Goal: Task Accomplishment & Management: Manage account settings

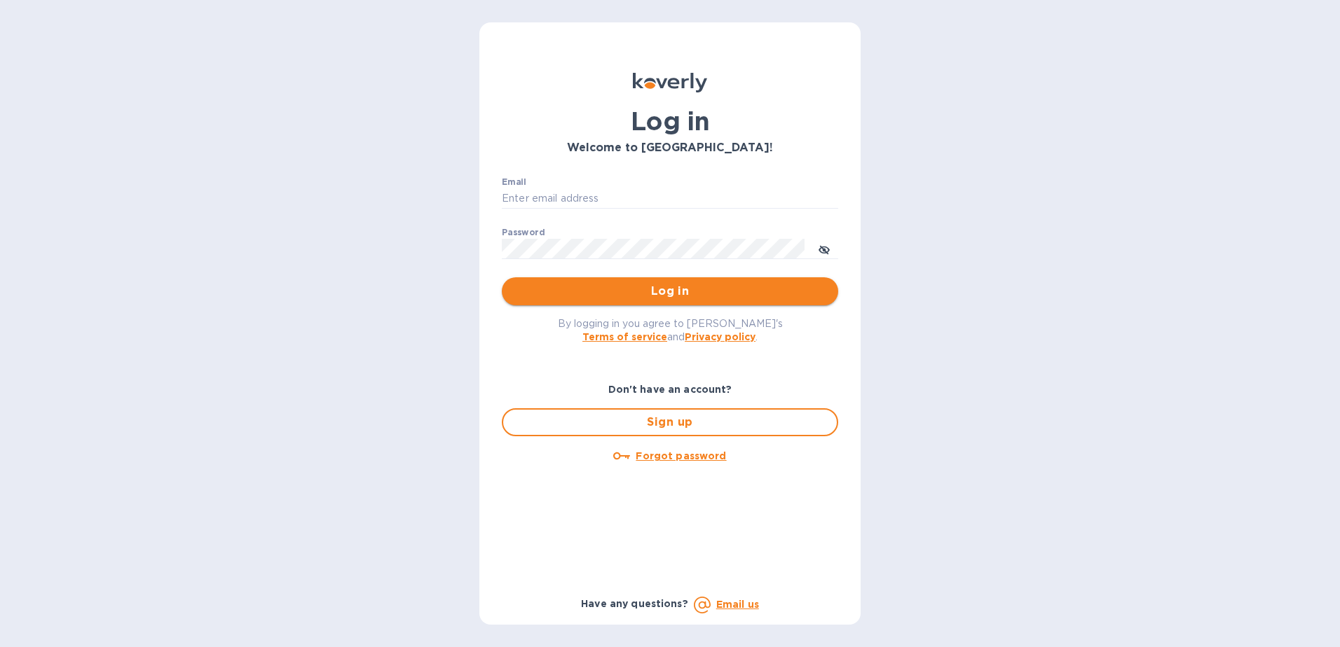
type input "[EMAIL_ADDRESS][DOMAIN_NAME]"
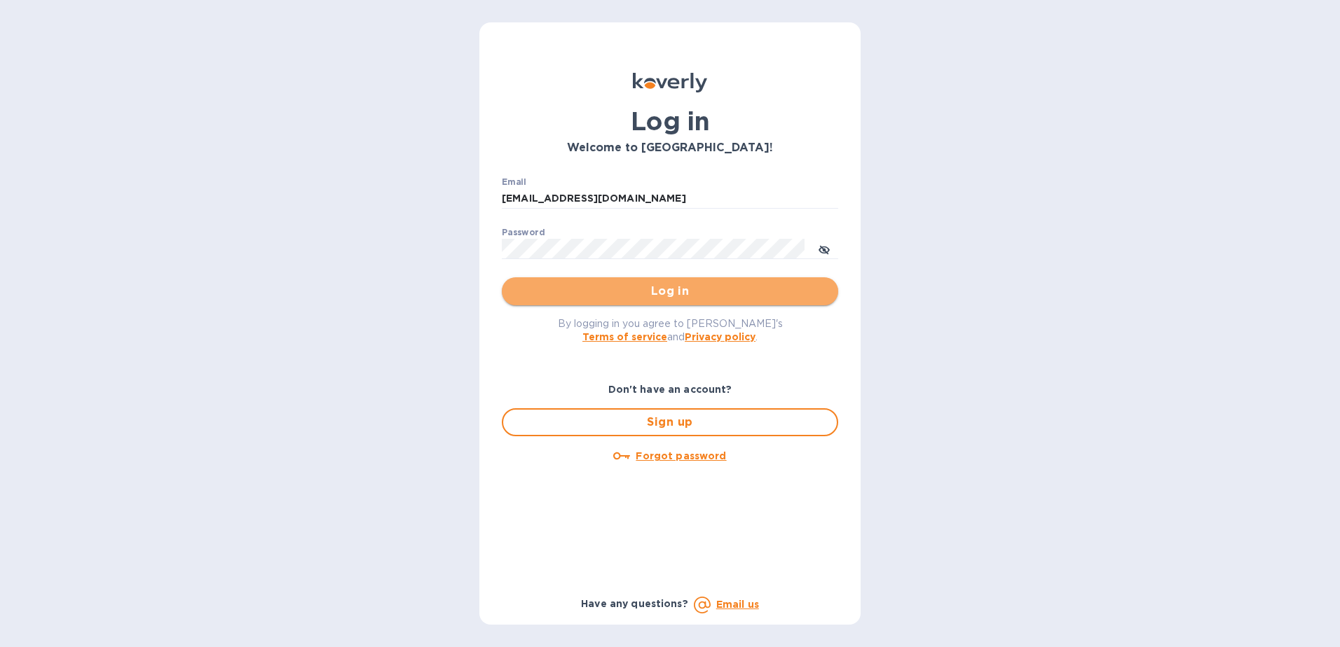
click at [659, 284] on span "Log in" at bounding box center [670, 291] width 314 height 17
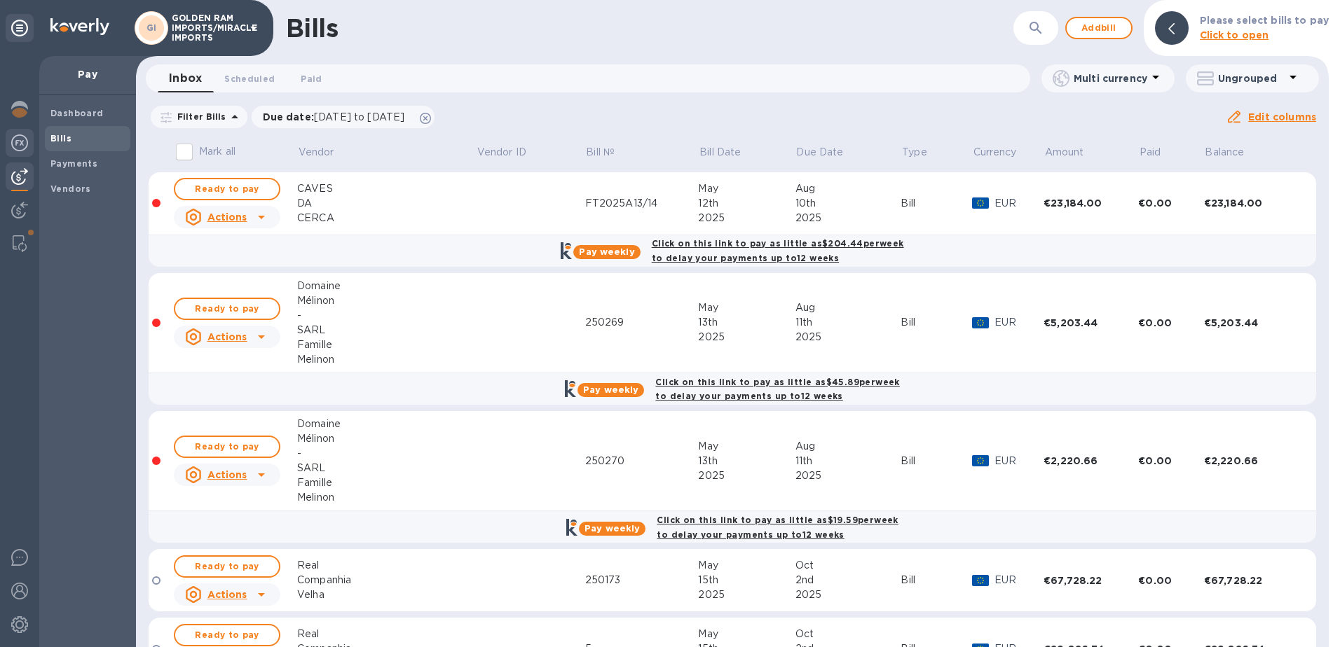
click at [18, 141] on img at bounding box center [19, 143] width 17 height 17
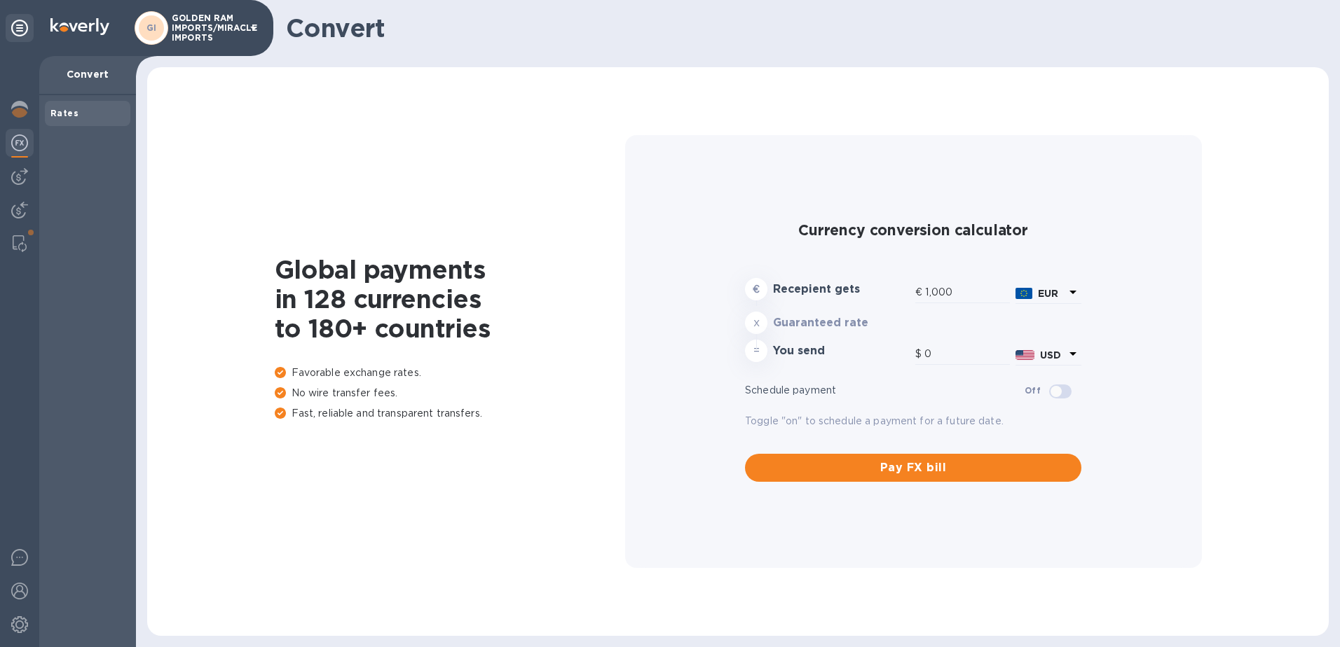
type input "1,175.77"
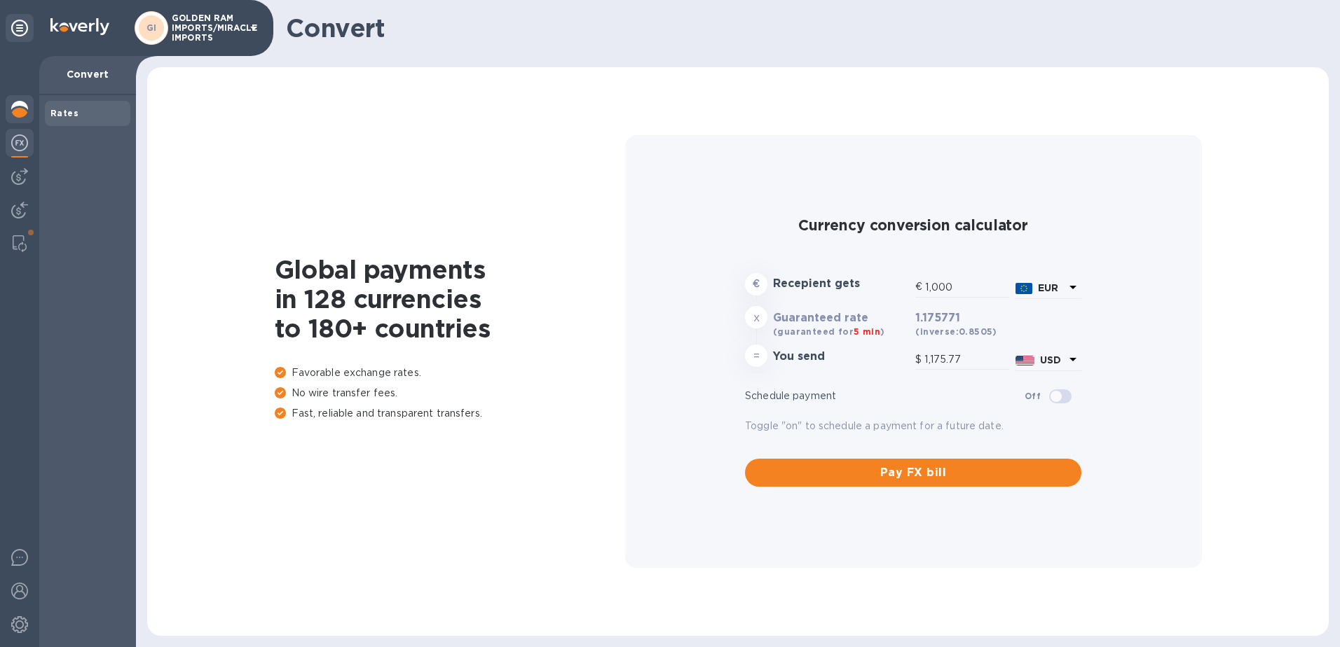
click at [18, 109] on img at bounding box center [19, 109] width 17 height 17
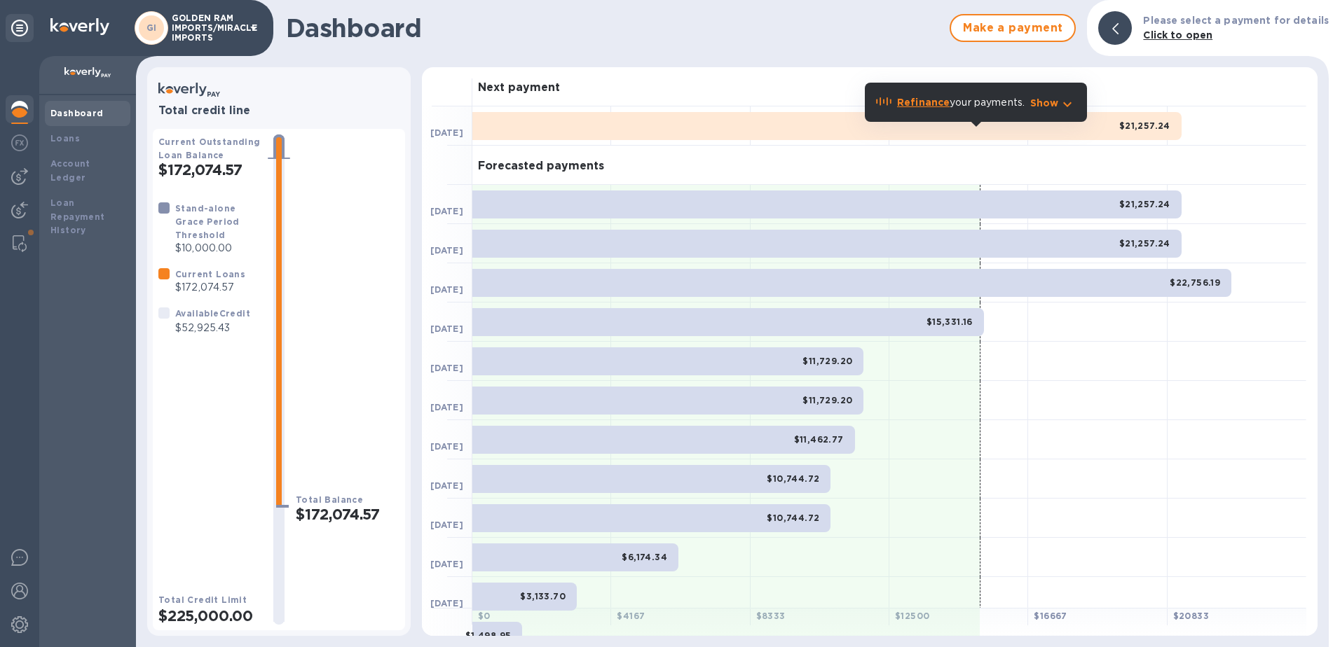
scroll to position [126, 0]
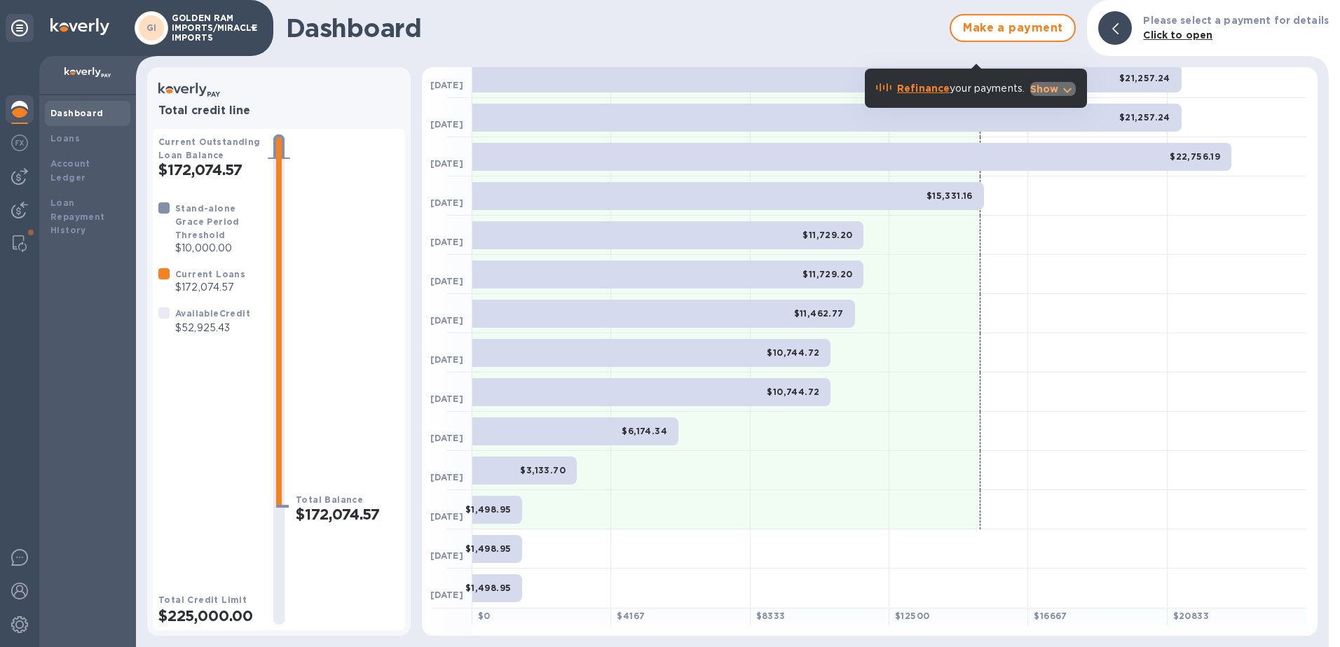
click at [1069, 92] on icon "button" at bounding box center [1067, 90] width 8 height 5
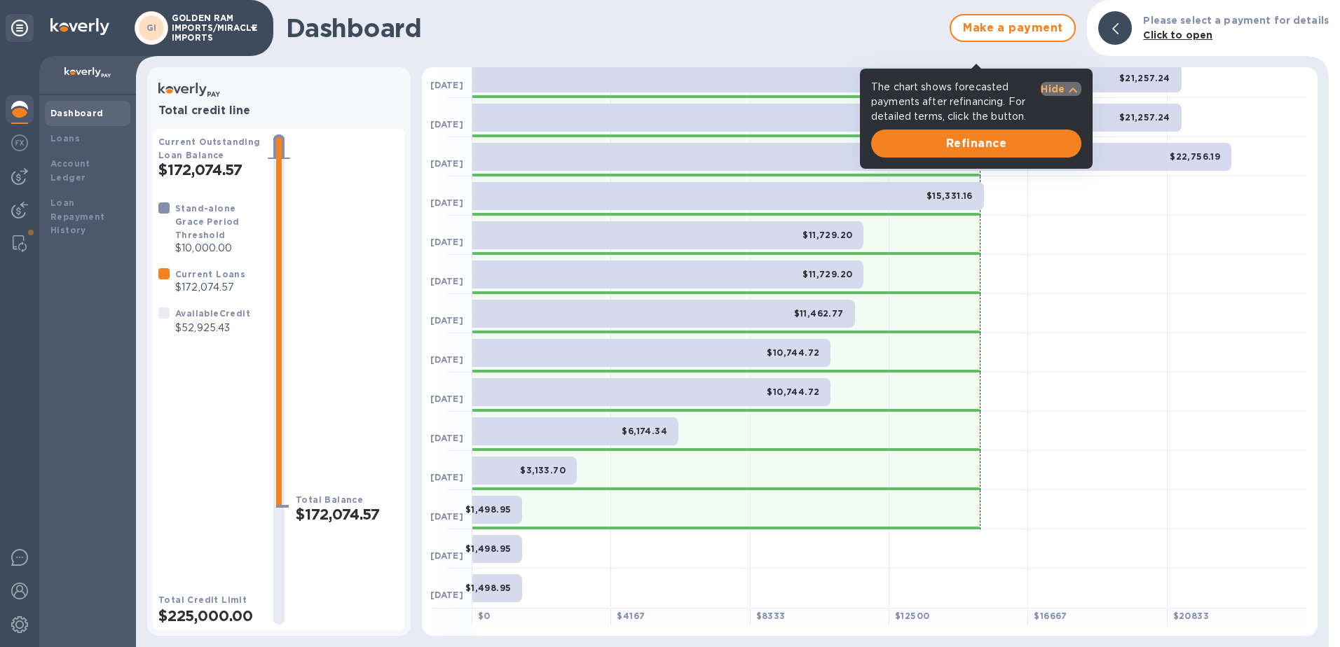
click at [1045, 85] on p "Hide" at bounding box center [1052, 89] width 24 height 14
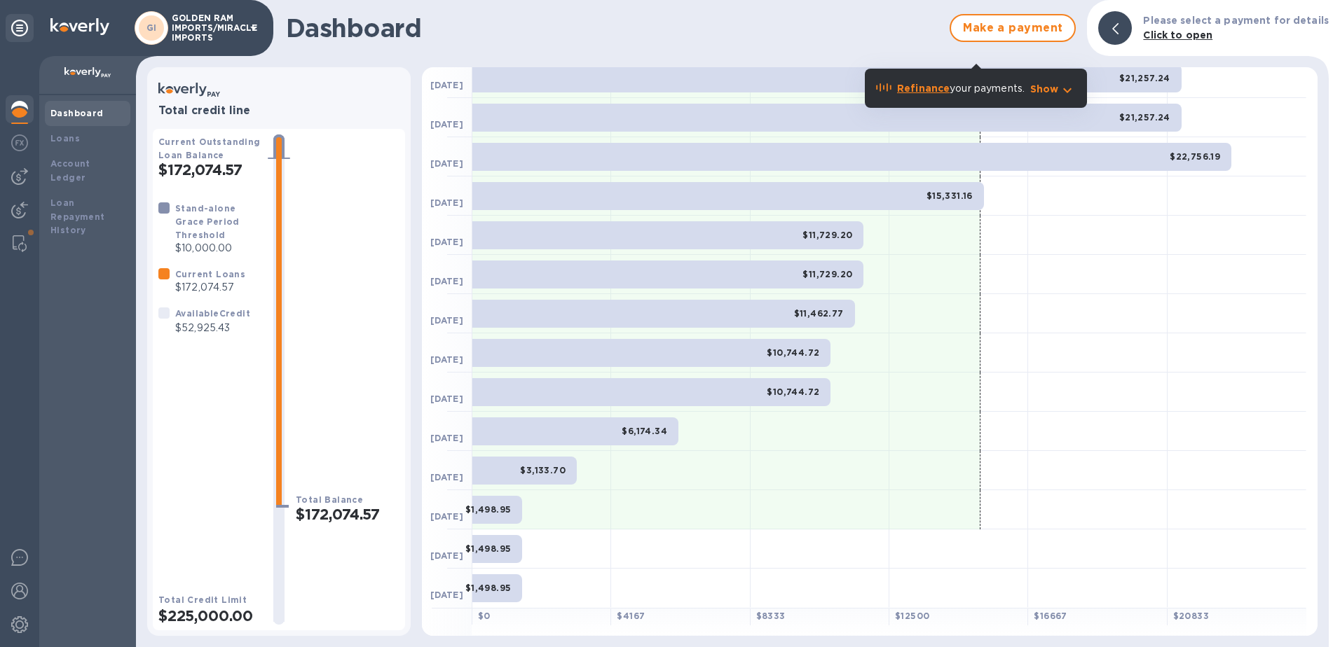
click at [1045, 85] on p "Show" at bounding box center [1044, 89] width 29 height 14
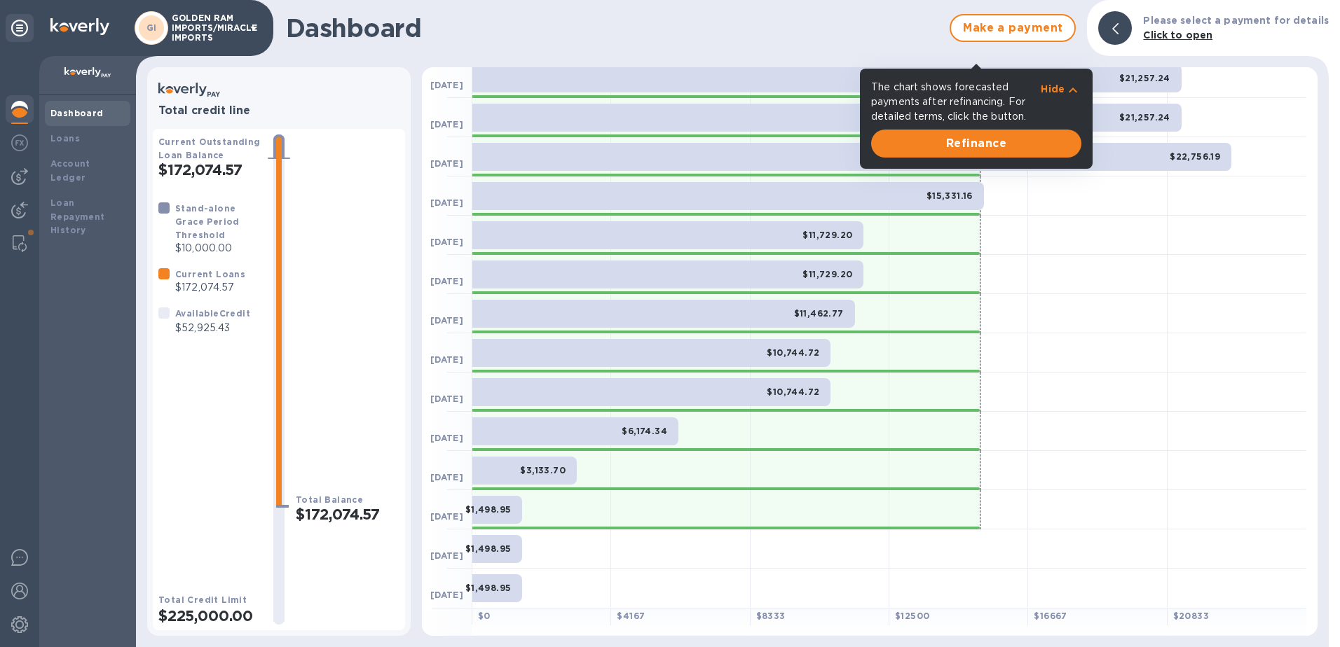
click at [975, 64] on span at bounding box center [976, 65] width 10 height 7
click at [692, 50] on div "Dashboard Make a payment Please select a payment for details Click to open" at bounding box center [732, 28] width 1193 height 56
click at [18, 117] on img at bounding box center [19, 109] width 17 height 17
click at [18, 22] on icon at bounding box center [19, 28] width 17 height 17
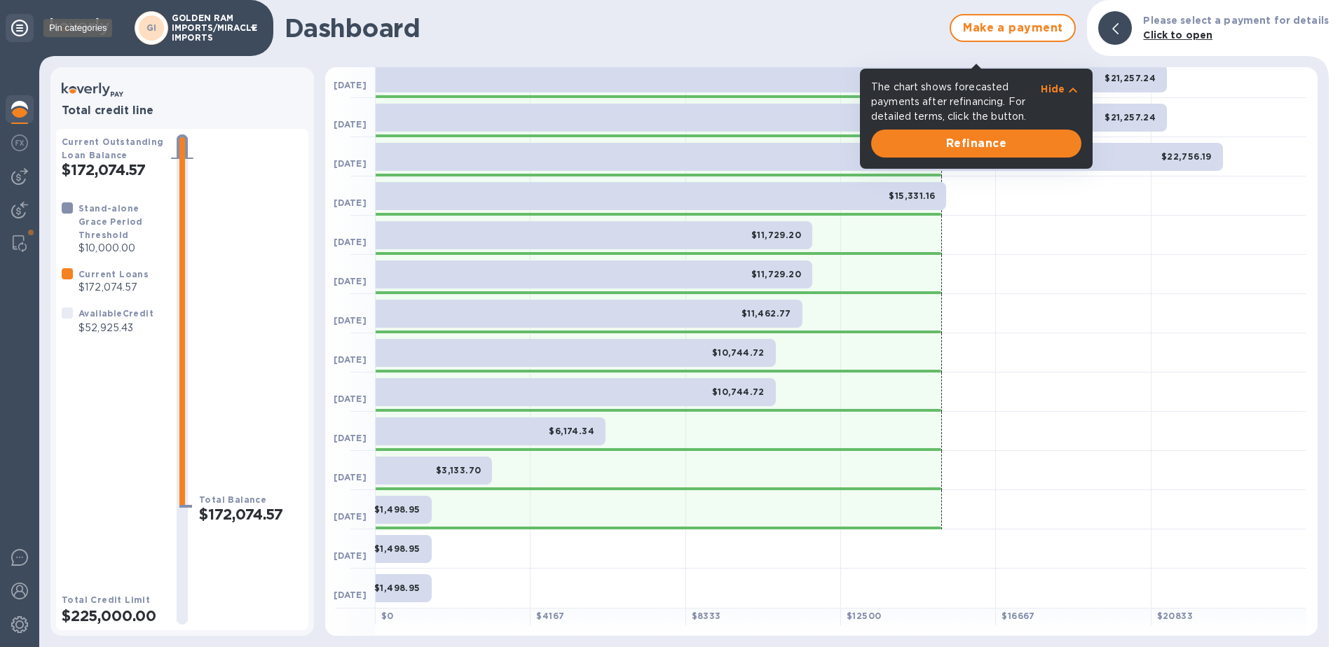
click at [18, 22] on icon at bounding box center [19, 28] width 17 height 17
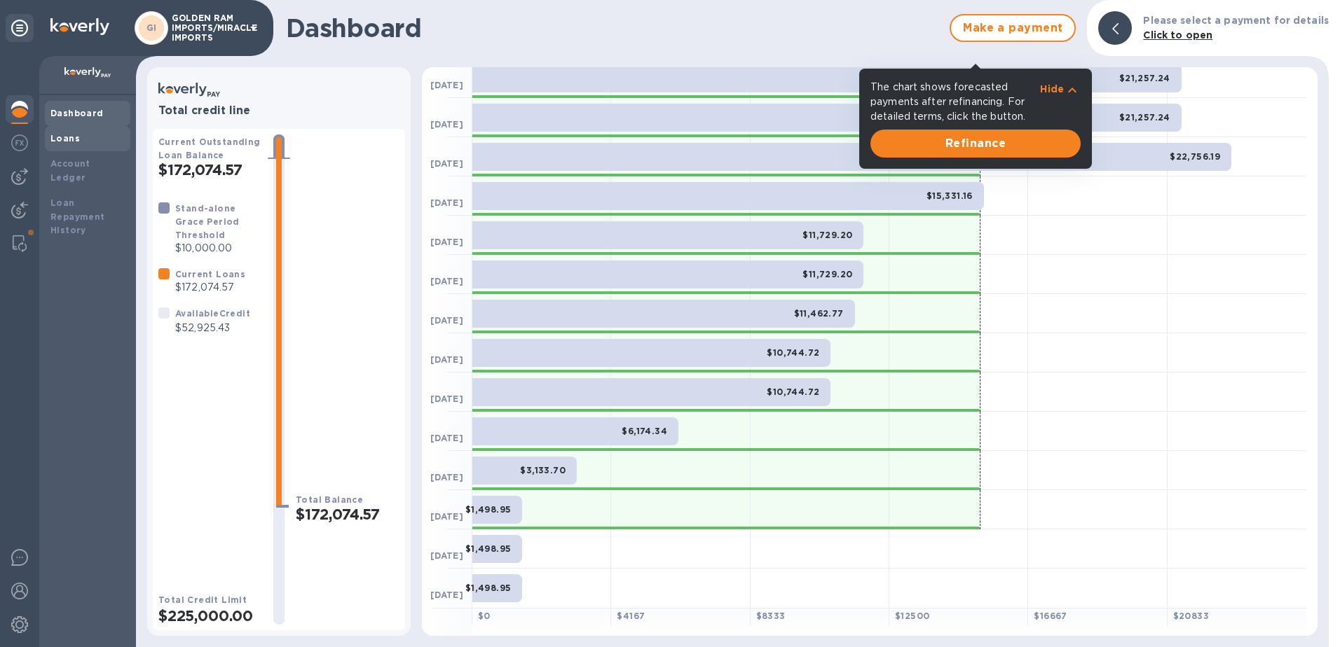
click at [46, 142] on div "Loans" at bounding box center [87, 138] width 85 height 25
